Goal: Information Seeking & Learning: Learn about a topic

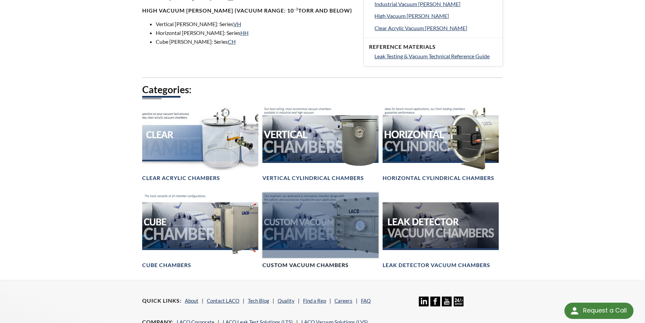
scroll to position [305, 0]
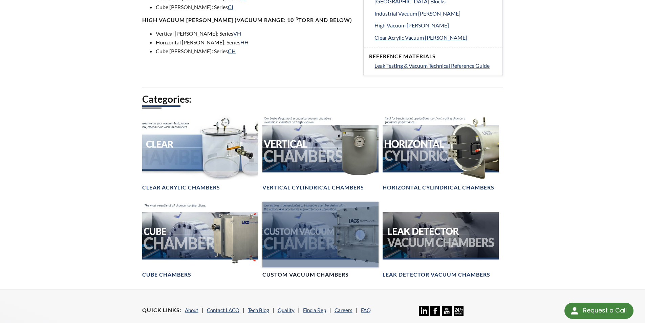
click at [337, 238] on div at bounding box center [321, 234] width 116 height 65
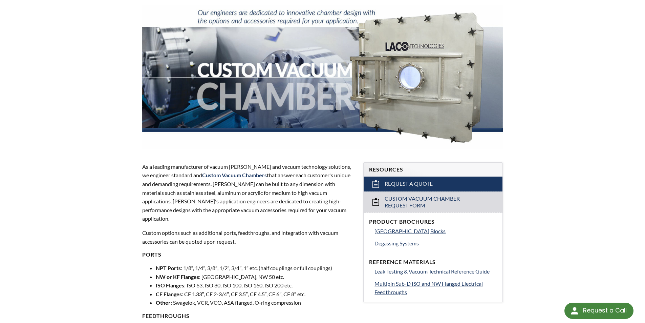
scroll to position [237, 0]
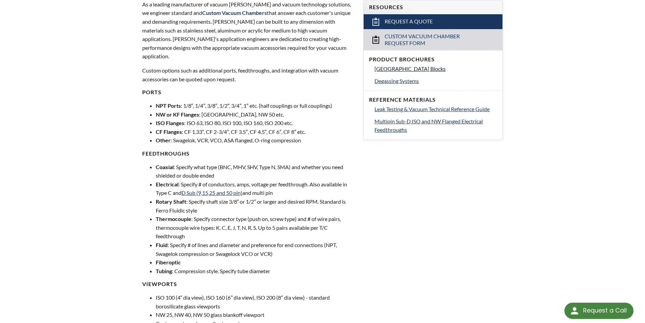
click at [438, 70] on span "[GEOGRAPHIC_DATA] Blocks" at bounding box center [410, 68] width 71 height 6
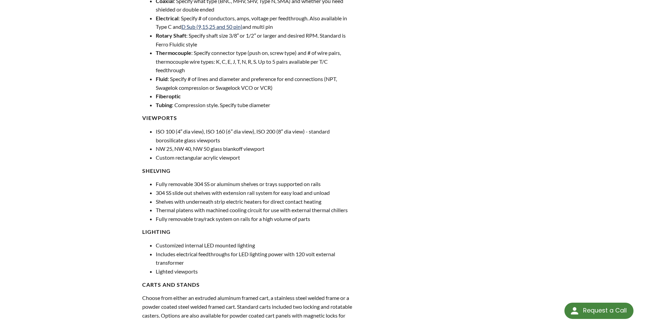
scroll to position [407, 0]
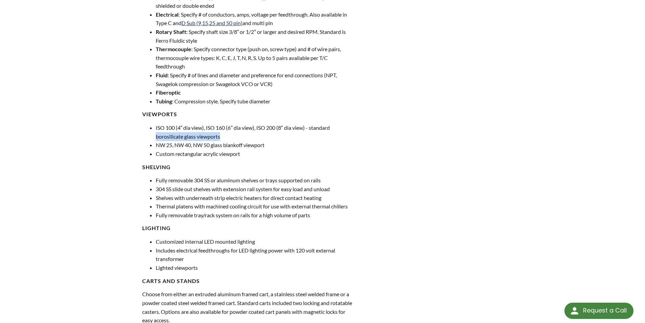
drag, startPoint x: 156, startPoint y: 128, endPoint x: 248, endPoint y: 130, distance: 91.8
click at [248, 130] on li "ISO 100 (4″ dia view), ISO 160 (6″ dia view), ISO 200 (8″ dia view) - standard …" at bounding box center [256, 131] width 200 height 17
drag, startPoint x: 258, startPoint y: 121, endPoint x: 301, endPoint y: 124, distance: 43.5
click at [301, 124] on li "ISO 100 (4″ dia view), ISO 160 (6″ dia view), ISO 200 (8″ dia view) - standard …" at bounding box center [256, 131] width 200 height 17
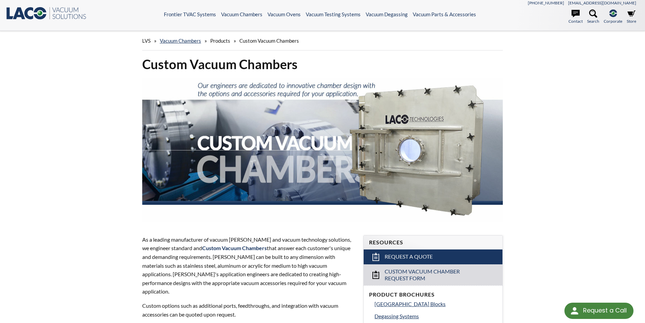
scroll to position [0, 0]
